Goal: Check status: Check status

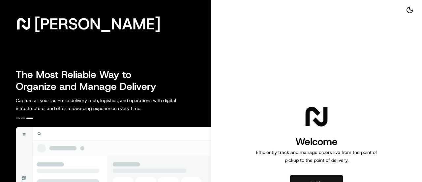
click at [208, 73] on button "Log in" at bounding box center [316, 182] width 53 height 16
